Goal: Transaction & Acquisition: Purchase product/service

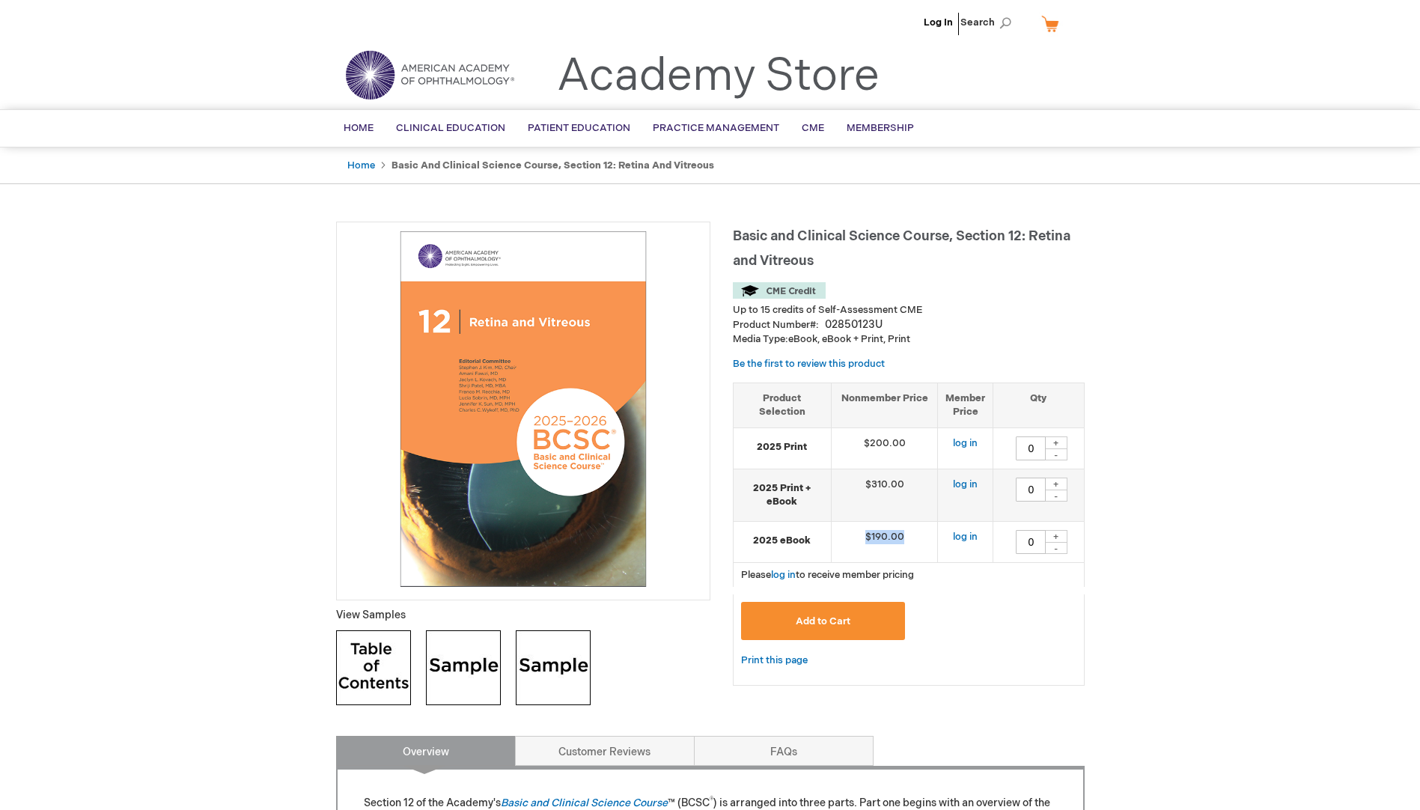
drag, startPoint x: 864, startPoint y: 535, endPoint x: 914, endPoint y: 541, distance: 50.5
click at [914, 541] on td "$190.00" at bounding box center [884, 541] width 107 height 41
click at [362, 168] on link "Home" at bounding box center [361, 165] width 28 height 12
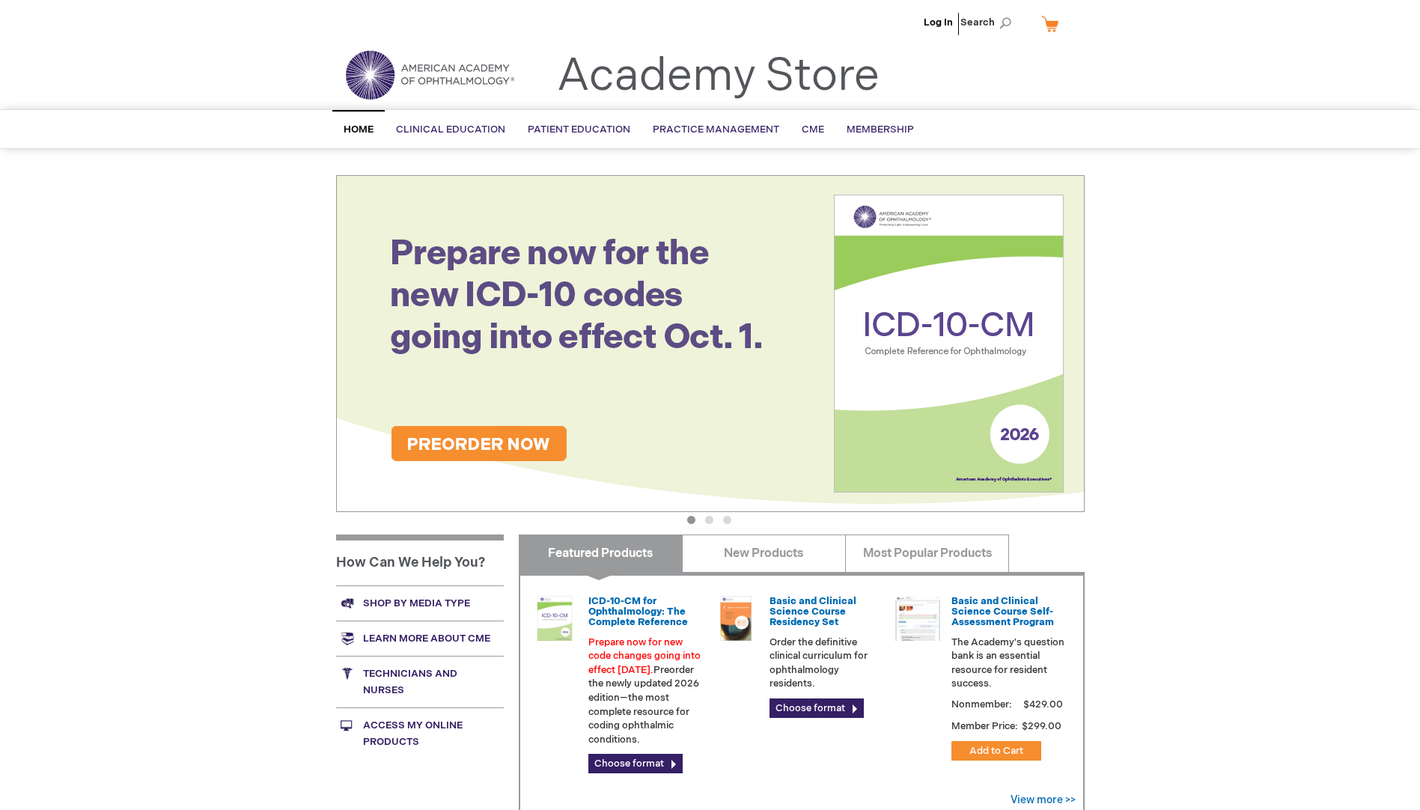
scroll to position [225, 0]
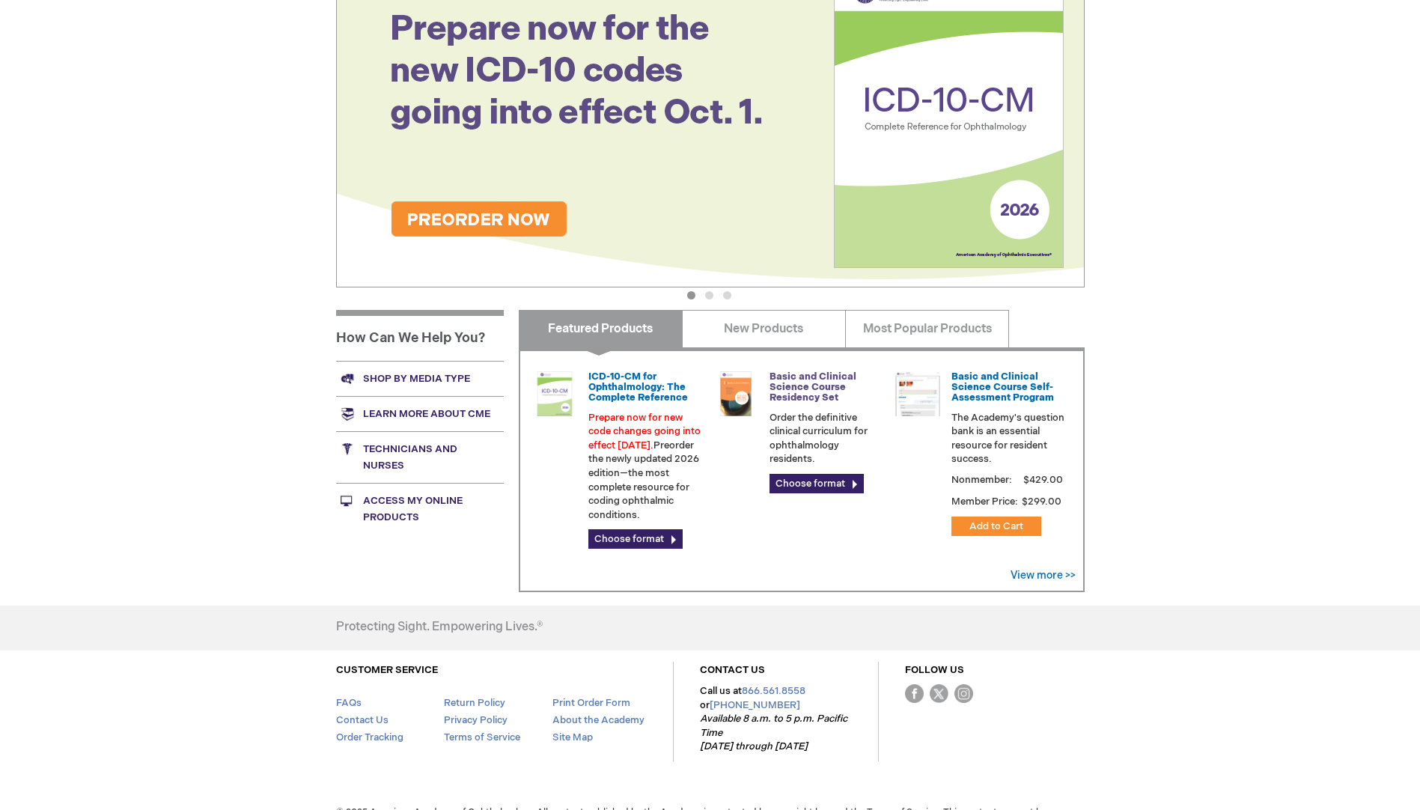
click at [804, 384] on link "Basic and Clinical Science Course Residency Set" at bounding box center [813, 388] width 87 height 34
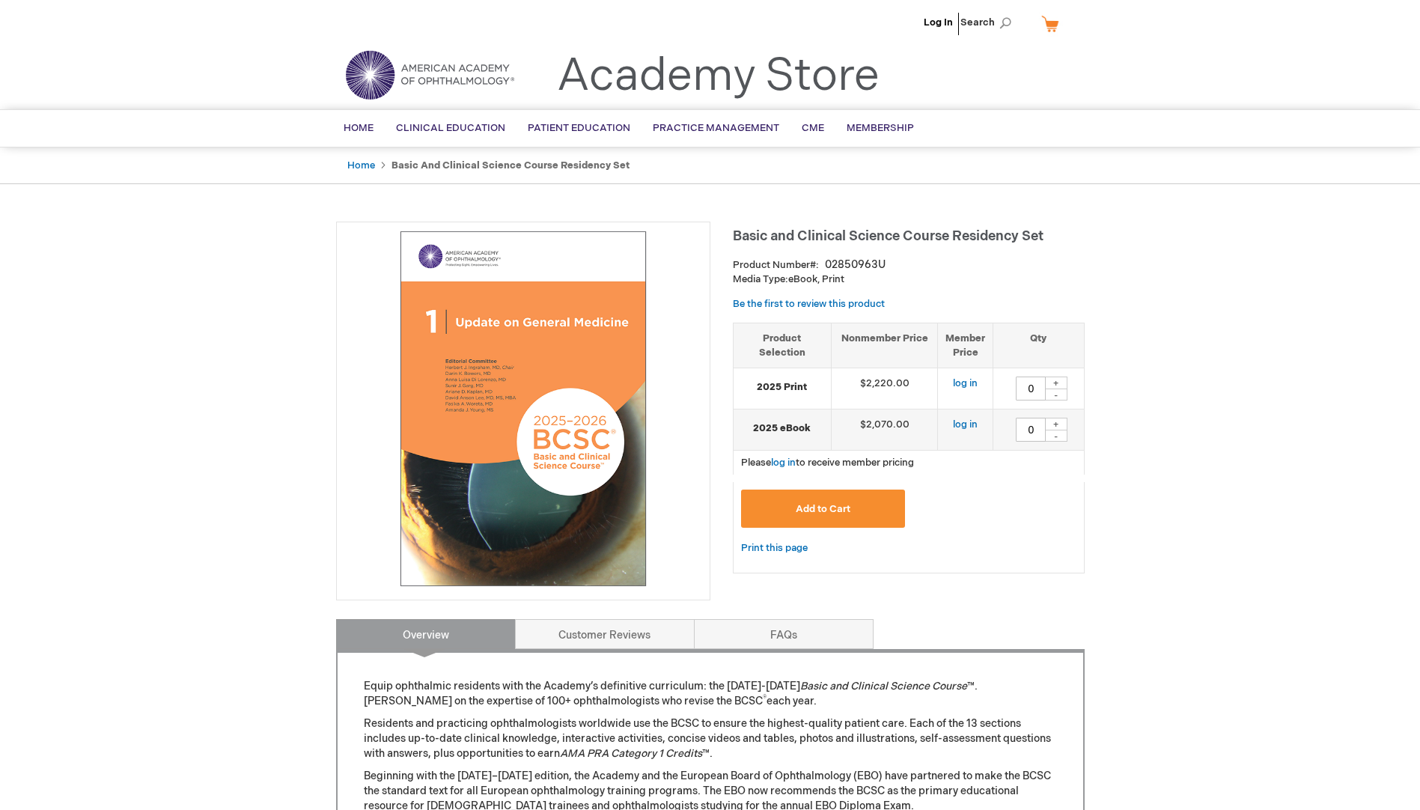
scroll to position [75, 0]
